Goal: Check status: Check status

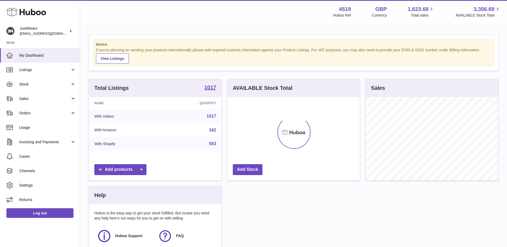
scroll to position [83, 132]
click at [38, 85] on span "Stock" at bounding box center [44, 84] width 51 height 5
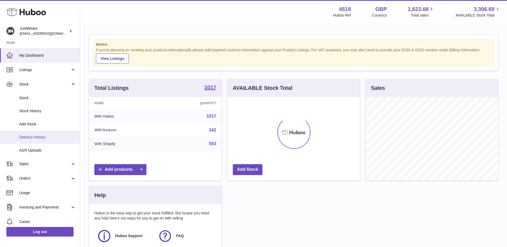
click at [35, 135] on span "Delivery History" at bounding box center [47, 137] width 57 height 5
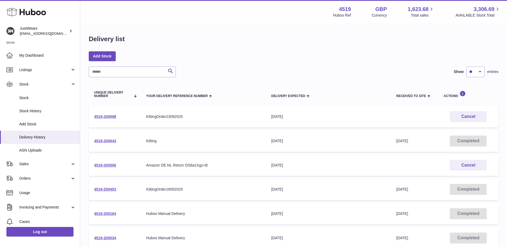
click at [94, 116] on td "4519-200698" at bounding box center [115, 117] width 52 height 22
click at [112, 118] on link "4519-200698" at bounding box center [105, 116] width 22 height 4
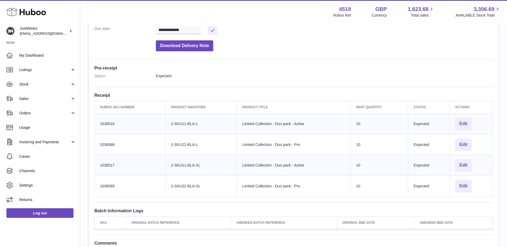
scroll to position [107, 0]
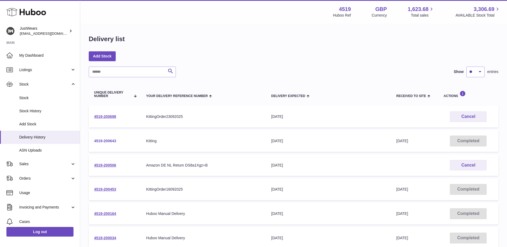
click at [108, 142] on link "4519-200643" at bounding box center [105, 141] width 22 height 4
click at [107, 167] on link "4519-200506" at bounding box center [105, 165] width 22 height 4
click at [106, 114] on link "4519-200698" at bounding box center [105, 116] width 22 height 4
click at [106, 212] on link "4519-200164" at bounding box center [105, 214] width 22 height 4
